Goal: Transaction & Acquisition: Purchase product/service

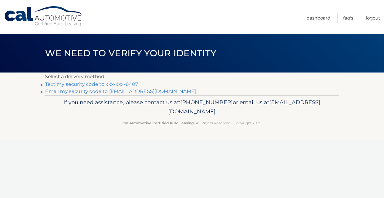
click at [106, 83] on link "Text my security code to xxx-xxx-8407" at bounding box center [91, 85] width 93 height 6
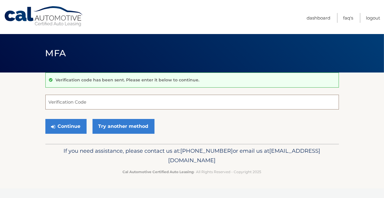
click at [85, 100] on input "Verification Code" at bounding box center [192, 102] width 294 height 15
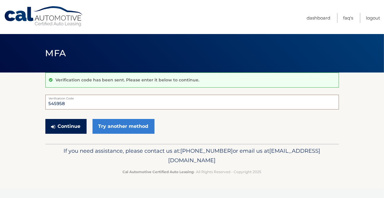
type input "545958"
click at [81, 128] on button "Continue" at bounding box center [65, 126] width 41 height 15
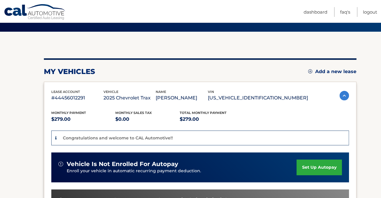
scroll to position [144, 0]
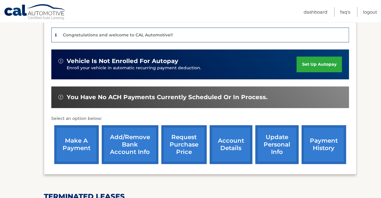
click at [68, 144] on link "make a payment" at bounding box center [76, 144] width 44 height 39
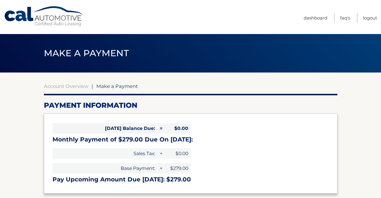
select select "NzY0MTkwY2QtMWI1ZS00ZDU2LTlmODMtZTcwMGQ3ZDI0OGQ2"
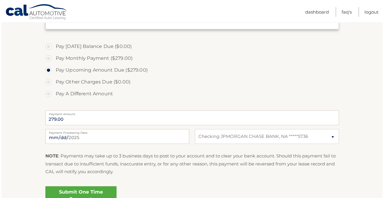
scroll to position [185, 0]
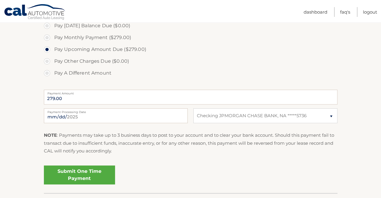
click at [81, 178] on link "Submit One Time Payment" at bounding box center [79, 175] width 71 height 19
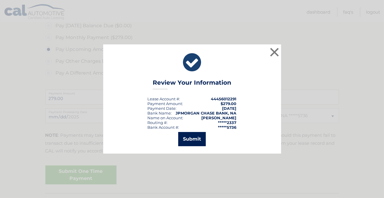
click at [194, 142] on button "Submit" at bounding box center [192, 139] width 28 height 14
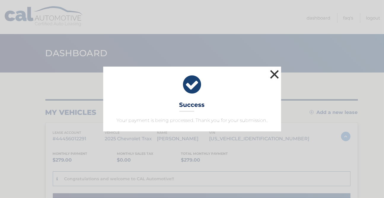
click at [274, 74] on button "×" at bounding box center [275, 75] width 12 height 12
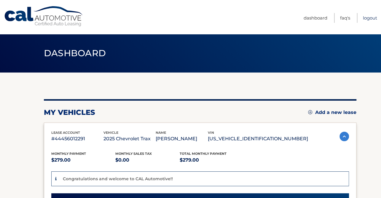
click at [371, 18] on link "Logout" at bounding box center [370, 18] width 14 height 10
